Goal: Task Accomplishment & Management: Use online tool/utility

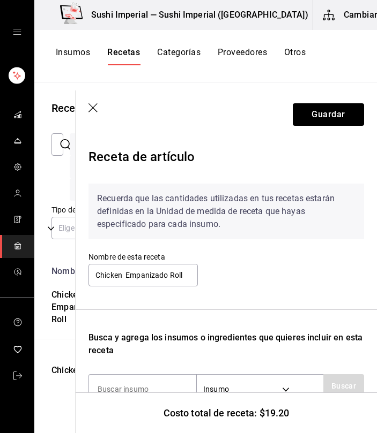
scroll to position [284, 0]
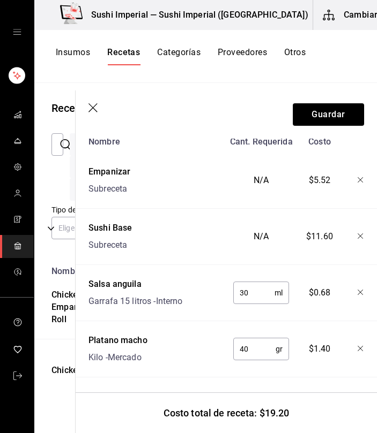
click at [93, 113] on icon "button" at bounding box center [93, 108] width 11 height 11
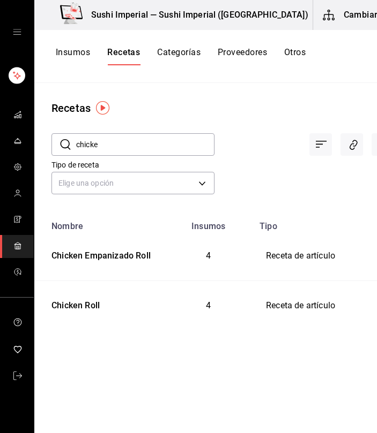
click at [88, 151] on input "chicke" at bounding box center [145, 144] width 138 height 21
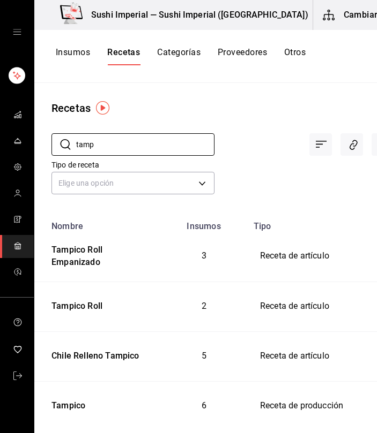
type input "Tampico"
click at [69, 304] on div "Tampico Roll" at bounding box center [74, 304] width 55 height 17
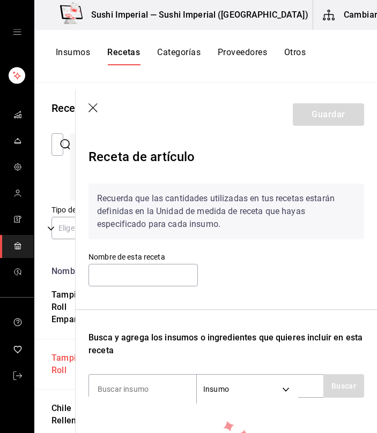
type input "Tampico Roll"
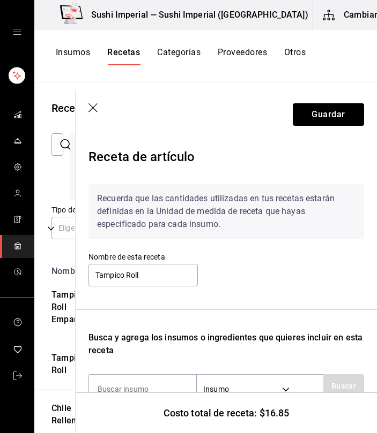
scroll to position [171, 0]
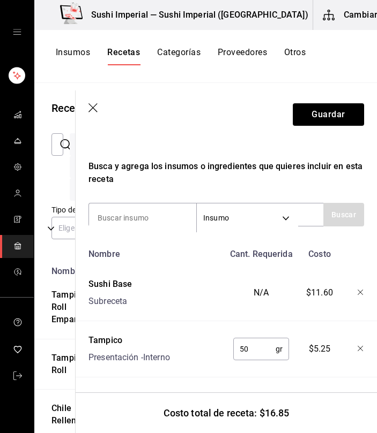
click at [95, 110] on icon "button" at bounding box center [92, 107] width 9 height 9
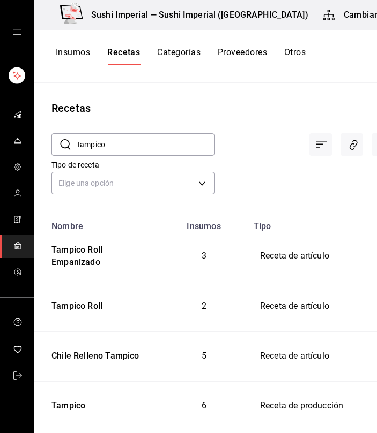
click at [85, 149] on input "Tampico" at bounding box center [145, 144] width 138 height 21
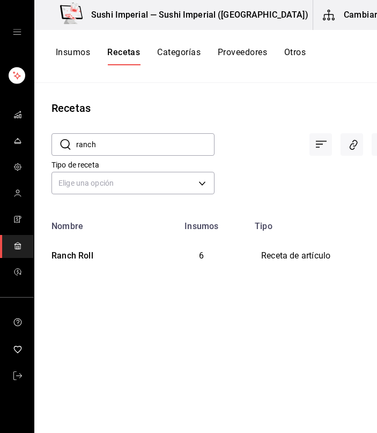
type input "ranch"
click at [74, 256] on div "Ranch Roll" at bounding box center [70, 254] width 46 height 17
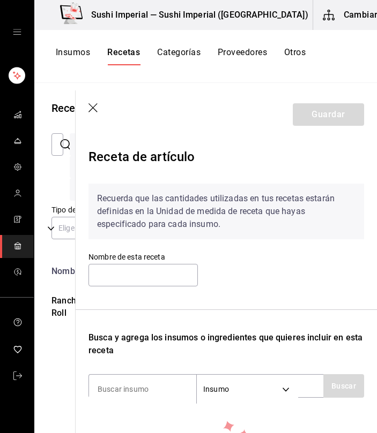
type input "Ranch Roll"
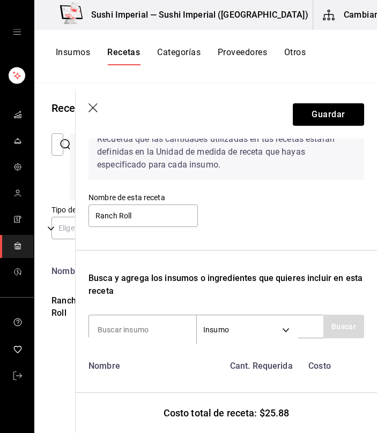
scroll to position [59, 0]
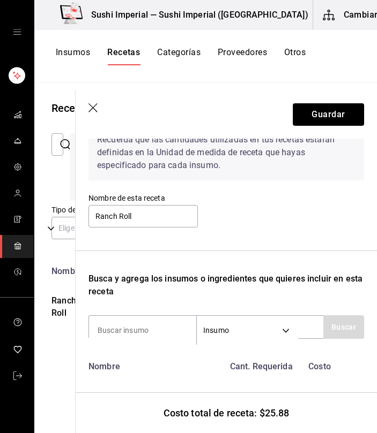
click at [97, 112] on icon "button" at bounding box center [93, 108] width 11 height 11
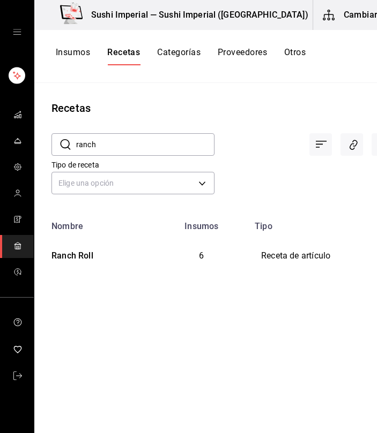
click at [93, 149] on input "ranch" at bounding box center [145, 144] width 138 height 21
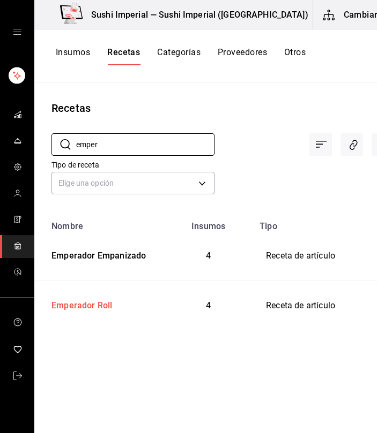
type input "emper"
click at [71, 307] on div "Emperador Roll" at bounding box center [79, 304] width 65 height 17
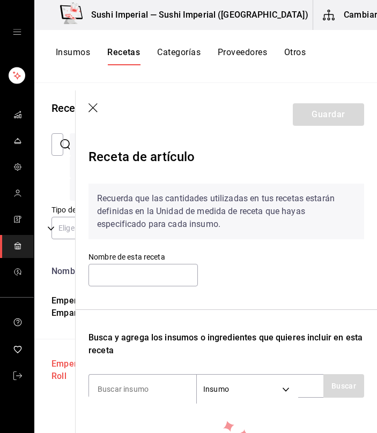
type input "Emperador Roll"
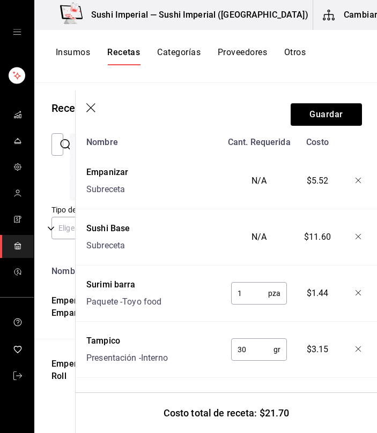
scroll to position [284, 2]
click at [87, 108] on icon "button" at bounding box center [91, 108] width 11 height 11
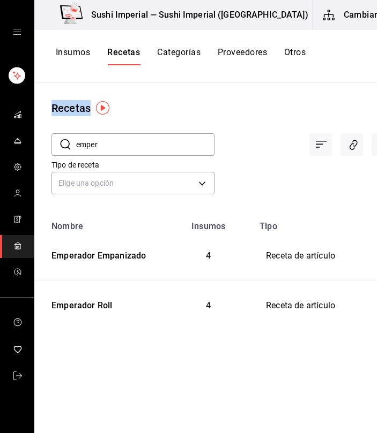
click at [87, 108] on div "Recetas" at bounding box center [70, 108] width 39 height 16
click at [87, 153] on input "emper" at bounding box center [145, 144] width 138 height 21
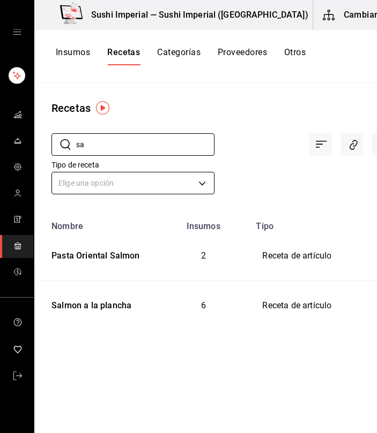
type input "s"
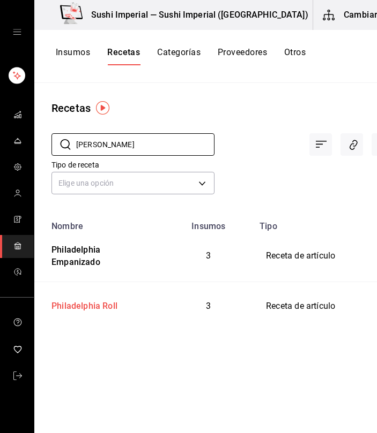
type input "[PERSON_NAME]"
click at [93, 302] on div "Philadelphia Roll" at bounding box center [82, 304] width 70 height 17
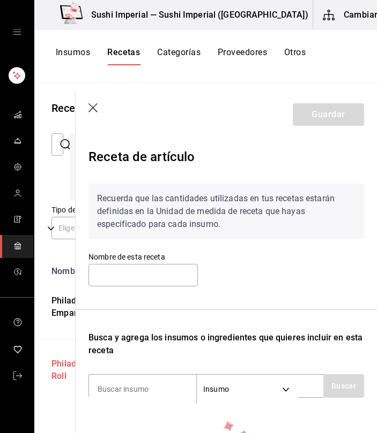
type input "Philadelphia Roll"
